Goal: Transaction & Acquisition: Purchase product/service

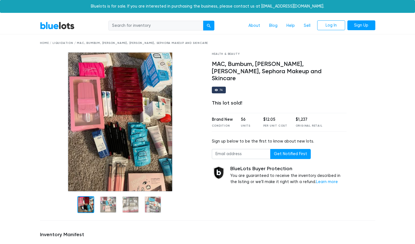
click at [366, 112] on div at bounding box center [365, 134] width 29 height 164
drag, startPoint x: 268, startPoint y: 114, endPoint x: 282, endPoint y: 119, distance: 14.5
click at [282, 119] on div "$12.05 Per Unit Cost" at bounding box center [275, 122] width 24 height 11
click at [285, 119] on div "Brand New Condition 56 Units $12.05 Per Unit Cost $1,237 Original Retail" at bounding box center [279, 122] width 135 height 19
drag, startPoint x: 290, startPoint y: 117, endPoint x: 314, endPoint y: 119, distance: 23.8
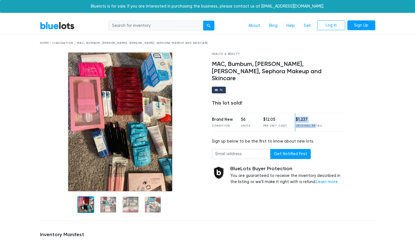
click at [312, 119] on div "Brand New Condition 56 Units $12.05 Per Unit Cost $1,237 Original Retail" at bounding box center [279, 122] width 135 height 19
click at [314, 124] on div "Original Retail" at bounding box center [309, 126] width 27 height 4
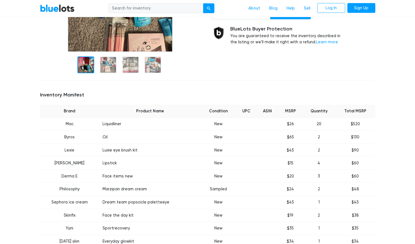
click at [117, 122] on td "Liquidliner" at bounding box center [150, 124] width 102 height 13
click at [155, 137] on td "Oil" at bounding box center [150, 137] width 102 height 13
drag, startPoint x: 317, startPoint y: 125, endPoint x: 329, endPoint y: 124, distance: 11.8
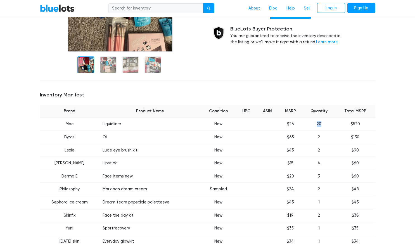
click at [329, 124] on td "20" at bounding box center [319, 124] width 33 height 13
drag, startPoint x: 325, startPoint y: 124, endPoint x: 314, endPoint y: 123, distance: 11.5
click at [314, 123] on td "20" at bounding box center [319, 124] width 33 height 13
click at [317, 123] on td "20" at bounding box center [319, 124] width 33 height 13
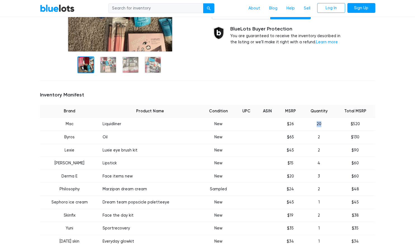
drag, startPoint x: 318, startPoint y: 124, endPoint x: 328, endPoint y: 126, distance: 10.2
click at [328, 126] on td "20" at bounding box center [319, 124] width 33 height 13
click at [285, 122] on tr "Mac Liquidliner New $26 20 $520" at bounding box center [208, 124] width 336 height 13
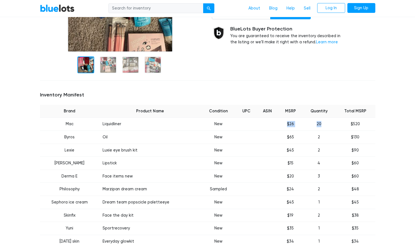
click at [287, 123] on td "$26" at bounding box center [290, 124] width 24 height 13
click at [287, 124] on td "$26" at bounding box center [290, 124] width 24 height 13
drag, startPoint x: 289, startPoint y: 124, endPoint x: 305, endPoint y: 126, distance: 16.3
click at [305, 126] on tr "Mac Liquidliner New $26 20 $520" at bounding box center [208, 124] width 336 height 13
click at [305, 126] on td "20" at bounding box center [319, 124] width 33 height 13
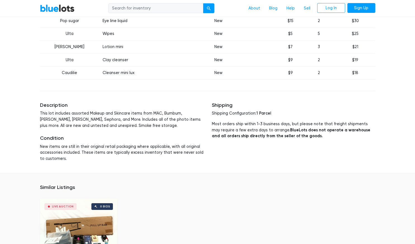
scroll to position [419, 0]
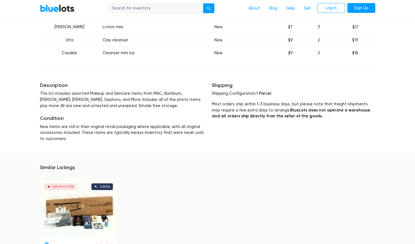
drag, startPoint x: 340, startPoint y: 130, endPoint x: 199, endPoint y: 119, distance: 141.9
click at [199, 119] on h5 "Condition" at bounding box center [122, 118] width 164 height 6
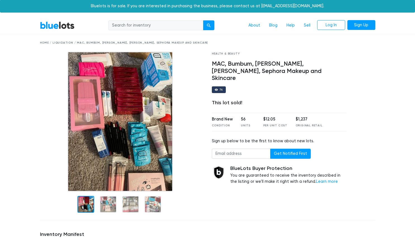
scroll to position [0, 0]
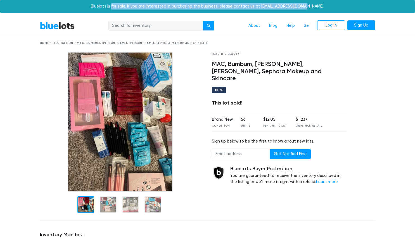
drag, startPoint x: 126, startPoint y: 6, endPoint x: 313, endPoint y: 9, distance: 187.4
click at [313, 9] on div "Bluelots is for sale. If you are interested in purchasing the business, please …" at bounding box center [207, 6] width 415 height 13
click at [313, 8] on div "Bluelots is for sale. If you are interested in purchasing the business, please …" at bounding box center [207, 6] width 415 height 13
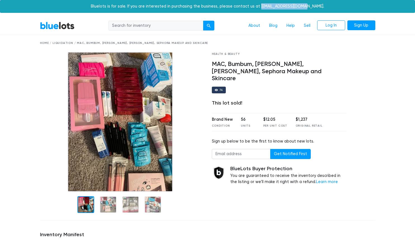
drag, startPoint x: 305, startPoint y: 6, endPoint x: 267, endPoint y: 6, distance: 37.7
click at [267, 6] on div "Bluelots is for sale. If you are interested in purchasing the business, please …" at bounding box center [207, 6] width 415 height 13
click at [263, 51] on div "Home / Liquidation / MAC, Bumbum, Ulta, Kylie, Sephora Makeup and Skincare" at bounding box center [208, 43] width 344 height 18
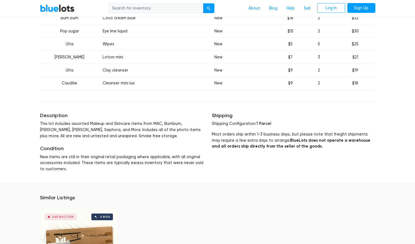
scroll to position [391, 0]
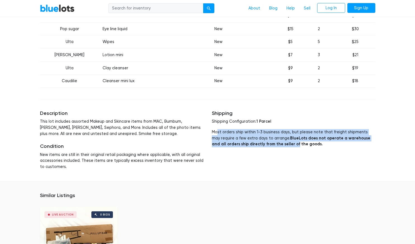
drag, startPoint x: 218, startPoint y: 134, endPoint x: 279, endPoint y: 143, distance: 61.9
click at [279, 143] on p "Most orders ship within 1-3 business days, but please note that freight shipmen…" at bounding box center [294, 138] width 164 height 18
click at [279, 143] on strong "BlueLots does not operate a warehouse and all orders ship directly from the sel…" at bounding box center [291, 141] width 159 height 11
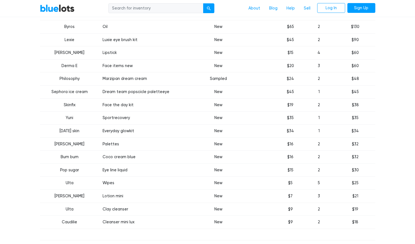
scroll to position [252, 0]
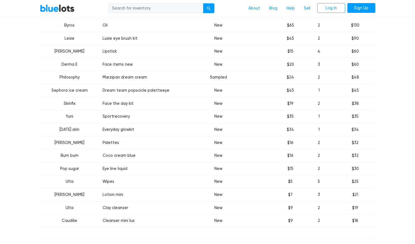
click at [121, 117] on td "Sportrecovery" at bounding box center [150, 116] width 102 height 13
click at [157, 119] on td "Sportrecovery" at bounding box center [150, 116] width 102 height 13
click at [114, 116] on td "Sportrecovery" at bounding box center [150, 116] width 102 height 13
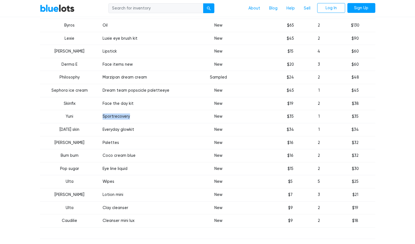
click at [114, 116] on td "Sportrecovery" at bounding box center [150, 116] width 102 height 13
click at [162, 114] on td "Sportrecovery" at bounding box center [150, 116] width 102 height 13
click at [118, 115] on td "Sportrecovery" at bounding box center [150, 116] width 102 height 13
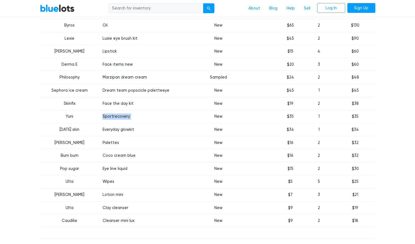
click at [118, 115] on td "Sportrecovery" at bounding box center [150, 116] width 102 height 13
click at [156, 115] on td "Sportrecovery" at bounding box center [150, 116] width 102 height 13
click at [140, 118] on td "Sportrecovery" at bounding box center [150, 116] width 102 height 13
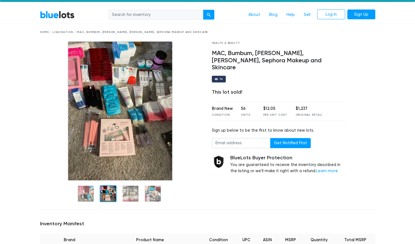
scroll to position [0, 0]
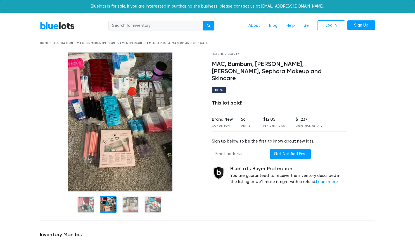
click at [107, 195] on div at bounding box center [122, 204] width 164 height 24
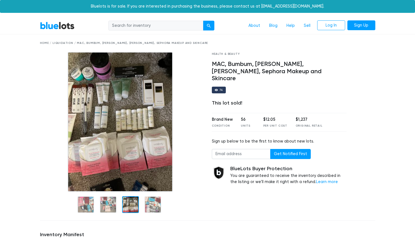
click at [127, 206] on div at bounding box center [130, 204] width 17 height 17
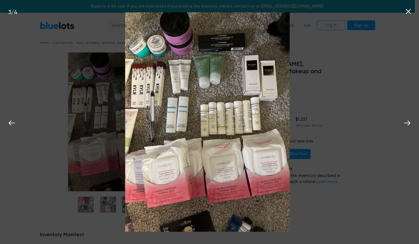
click at [410, 11] on icon at bounding box center [409, 11] width 8 height 8
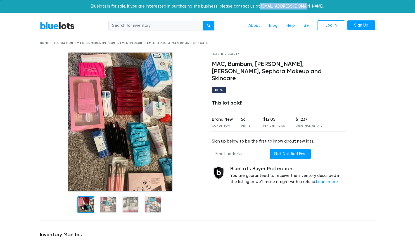
drag, startPoint x: 308, startPoint y: 6, endPoint x: 272, endPoint y: 7, distance: 35.5
click at [267, 5] on div "Bluelots is for sale. If you are interested in purchasing the business, please …" at bounding box center [207, 6] width 415 height 13
copy div "[EMAIL_ADDRESS][DOMAIN_NAME]"
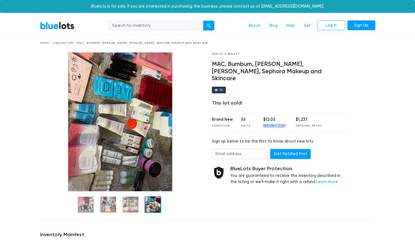
drag, startPoint x: 263, startPoint y: 119, endPoint x: 284, endPoint y: 118, distance: 20.4
click at [284, 124] on div "Per Unit Cost" at bounding box center [275, 126] width 24 height 4
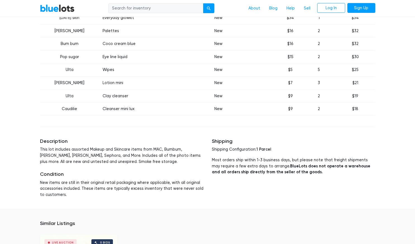
scroll to position [503, 0]
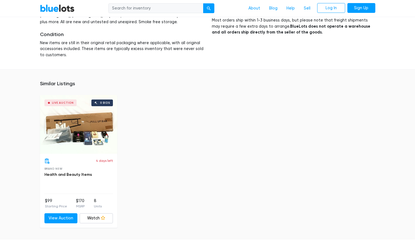
click at [72, 173] on link "Health and Beauty Items" at bounding box center [68, 174] width 48 height 5
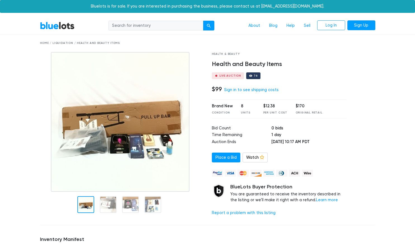
click at [51, 23] on link "BlueLots" at bounding box center [57, 26] width 35 height 8
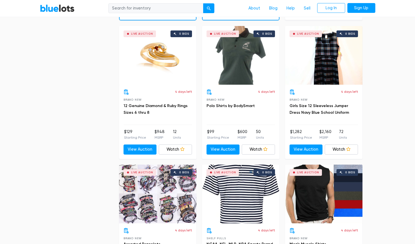
scroll to position [895, 0]
